Goal: Transaction & Acquisition: Purchase product/service

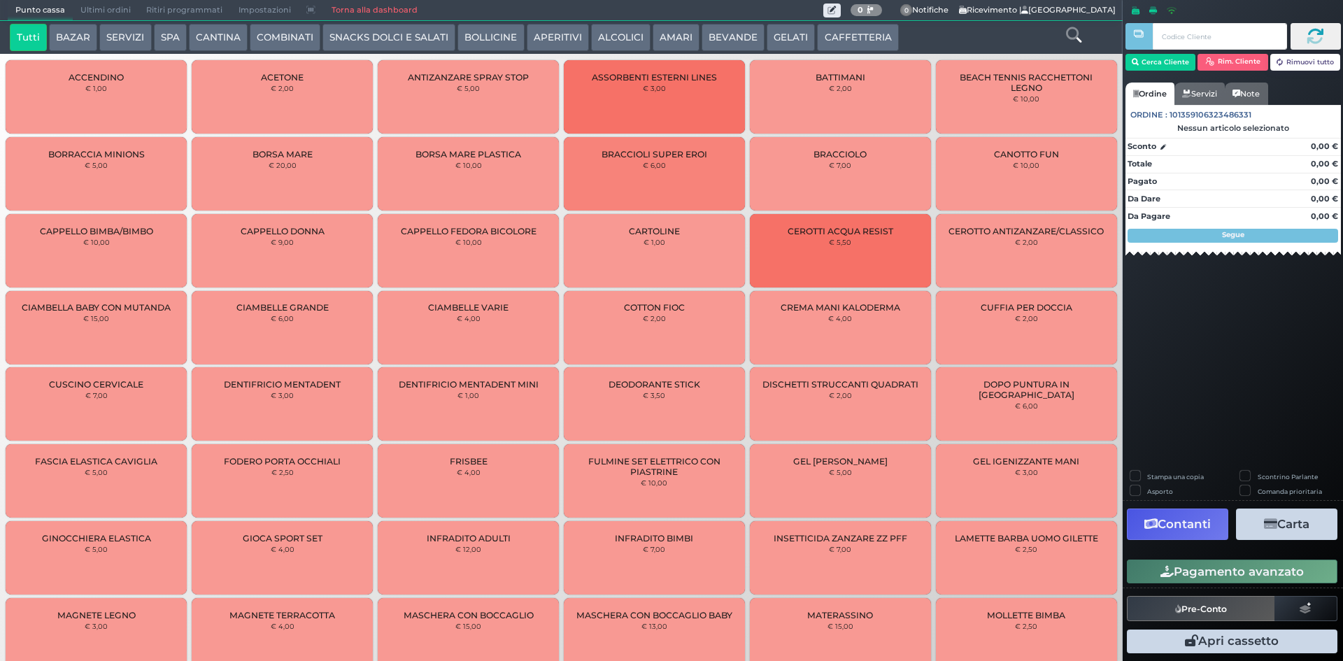
click at [673, 34] on button "AMARI" at bounding box center [676, 38] width 47 height 28
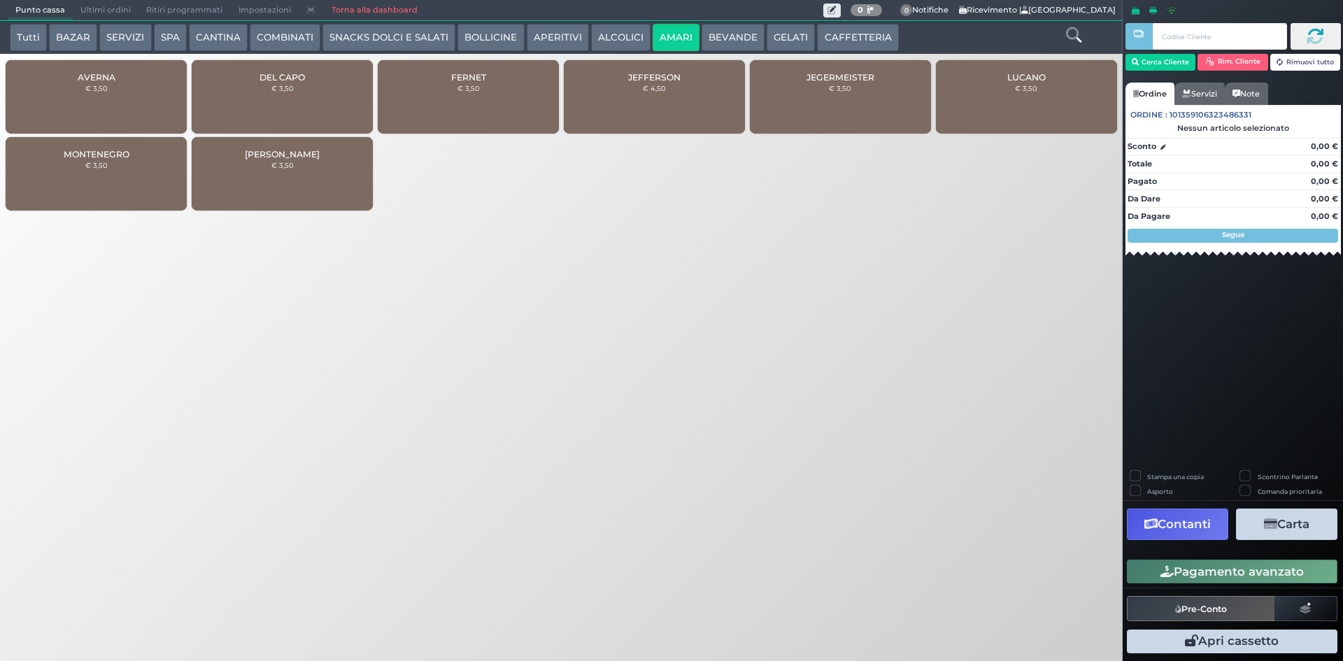
click at [666, 93] on div "JEFFERSON € 4,50" at bounding box center [654, 96] width 181 height 73
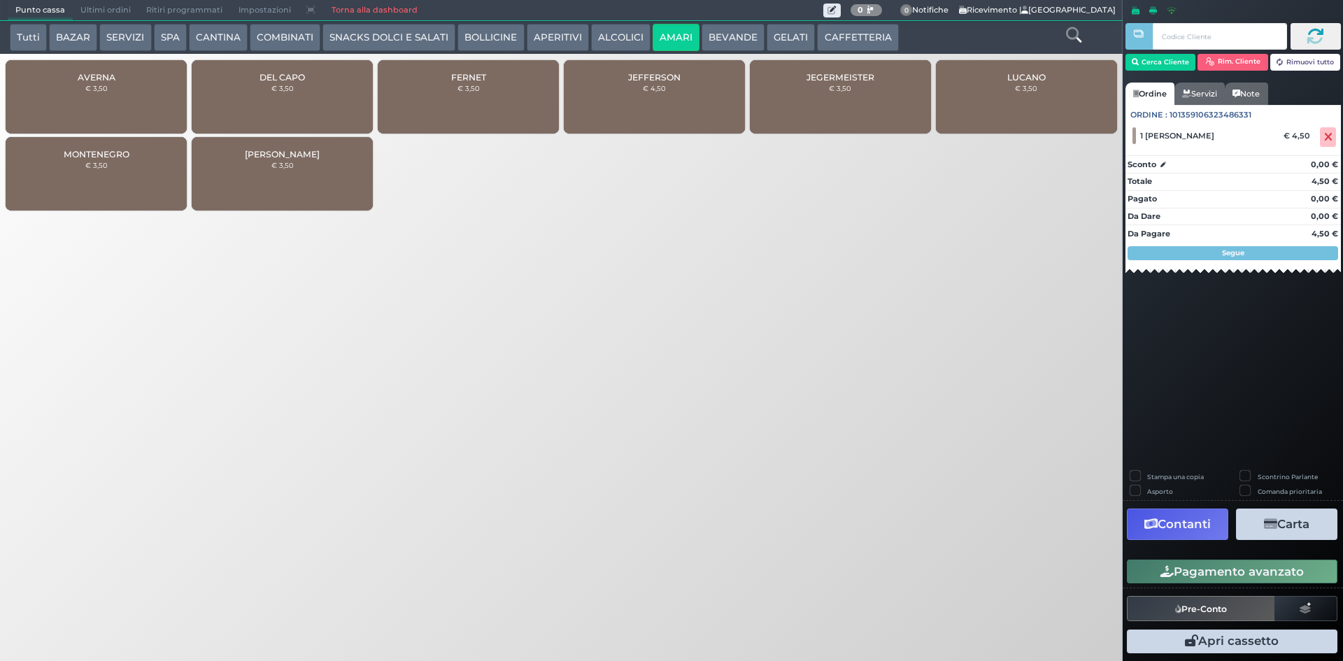
click at [666, 93] on div "JEFFERSON € 4,50" at bounding box center [654, 96] width 181 height 73
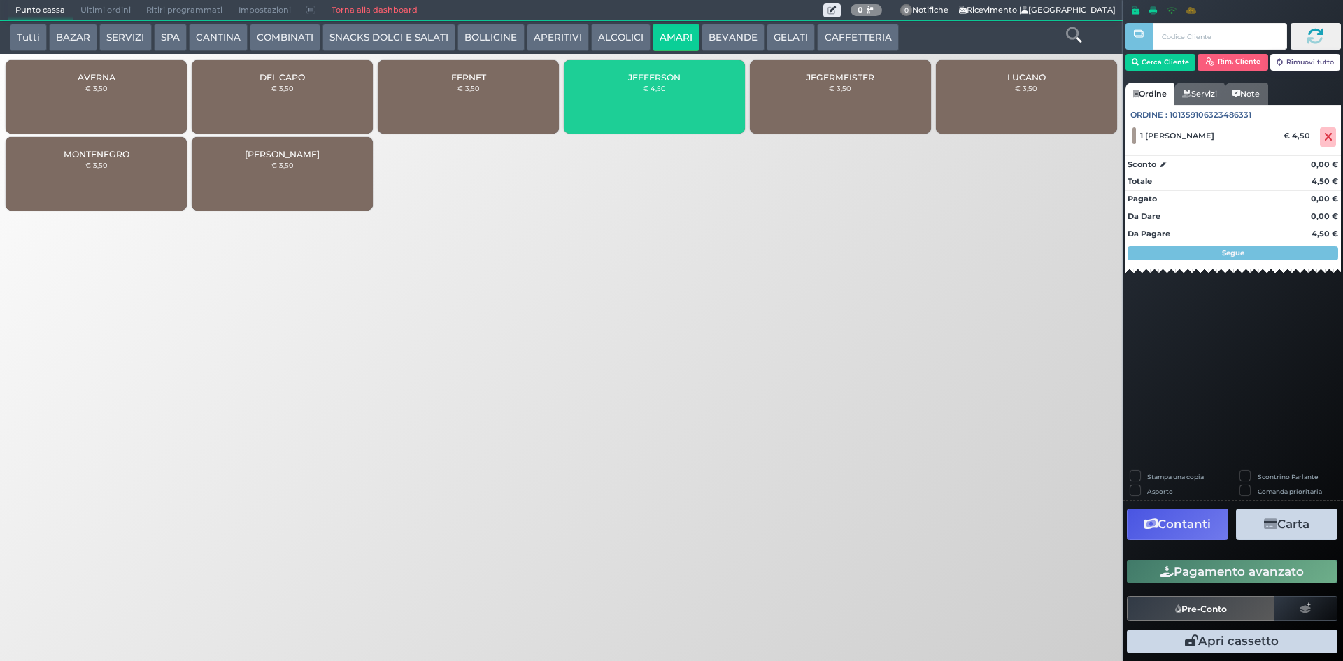
click at [666, 93] on div "JEFFERSON € 4,50" at bounding box center [654, 96] width 181 height 73
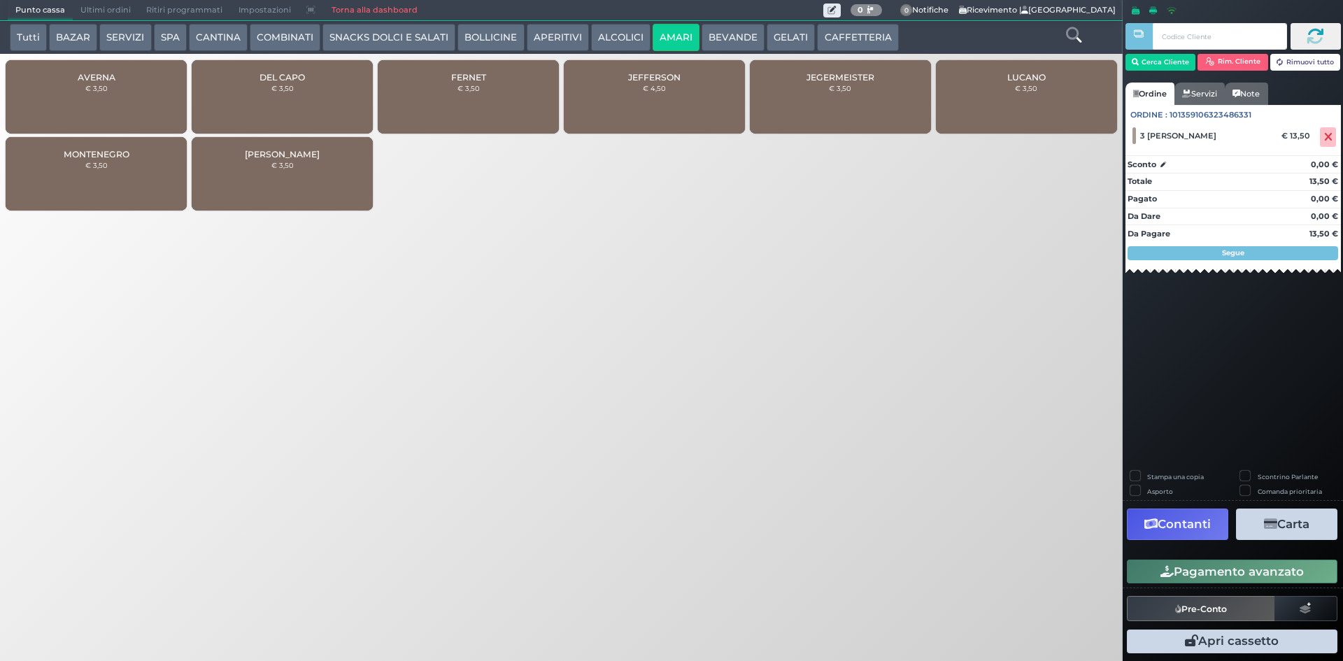
click at [666, 93] on div "JEFFERSON € 4,50" at bounding box center [654, 96] width 181 height 73
click at [1147, 476] on label "Stampa una copia" at bounding box center [1175, 476] width 57 height 9
checkbox input "true"
click at [1290, 521] on button "Carta" at bounding box center [1286, 524] width 101 height 31
